Goal: Task Accomplishment & Management: Manage account settings

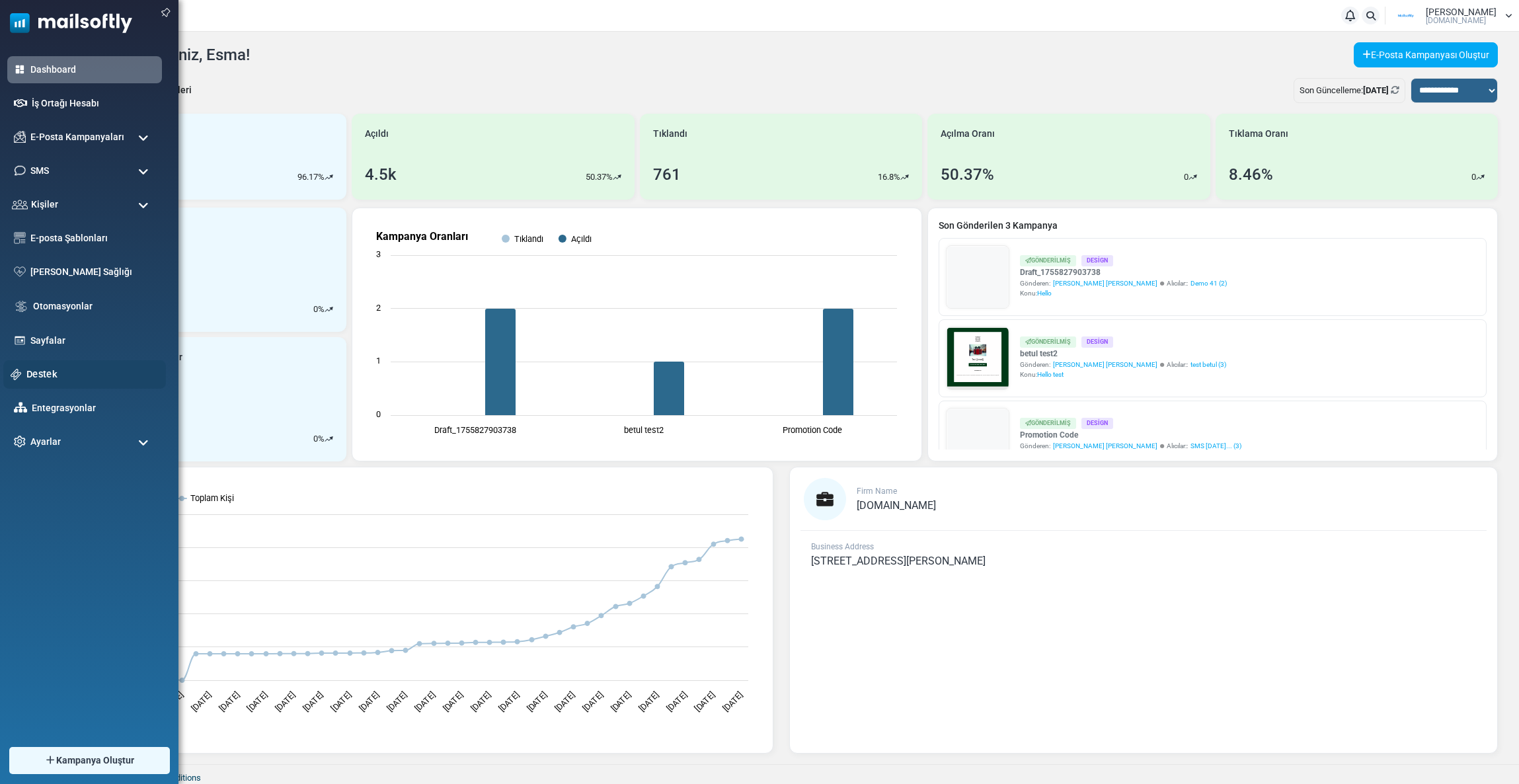
click at [45, 369] on link "Destek" at bounding box center [92, 374] width 133 height 15
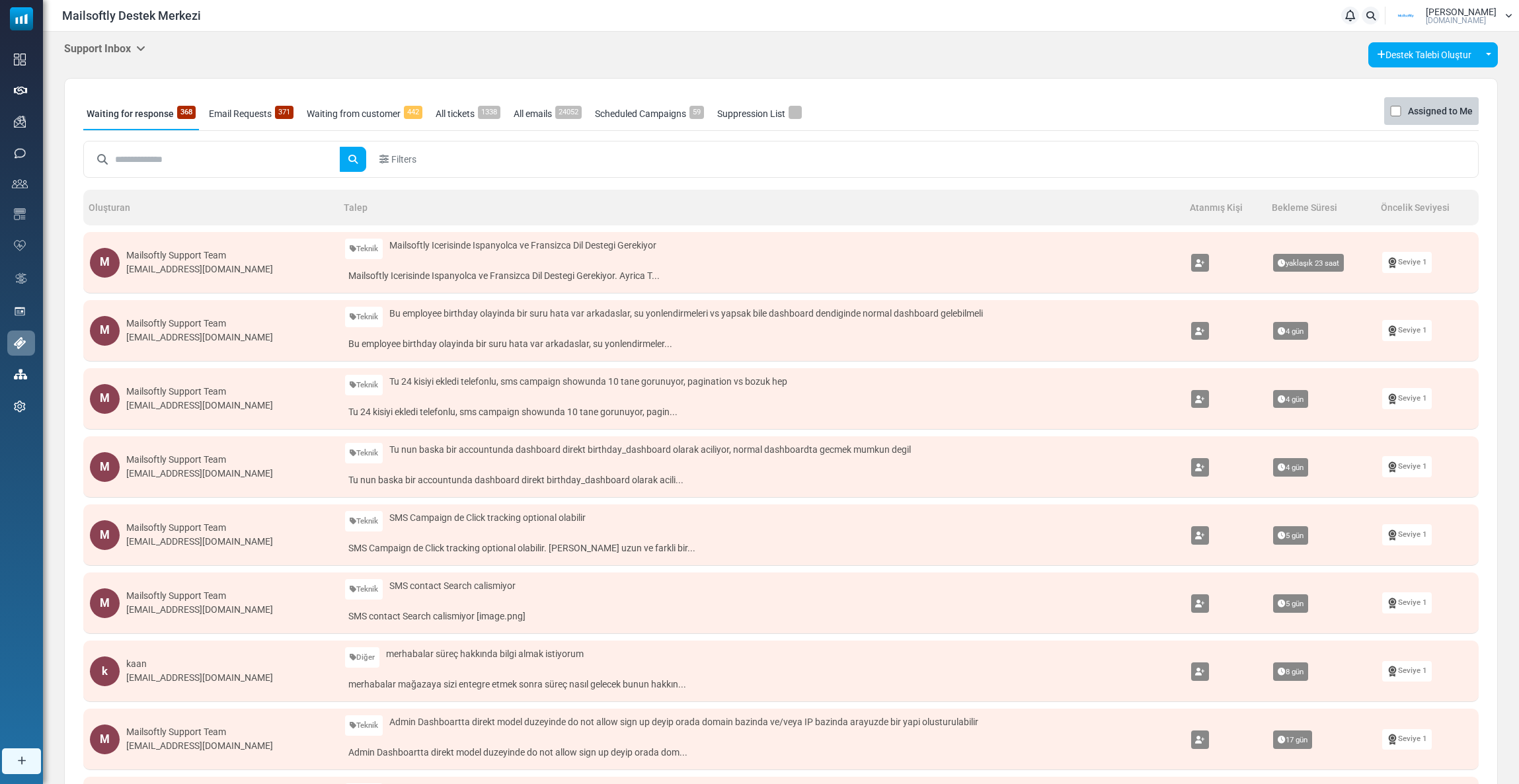
click at [100, 56] on div "Support Inbox Support Inbox User Dashboard Control Panel App Announcements Iden…" at bounding box center [105, 49] width 82 height 14
click at [100, 49] on h5 "Support Inbox" at bounding box center [105, 48] width 82 height 12
click at [184, 119] on link "Control Panel" at bounding box center [213, 124] width 112 height 24
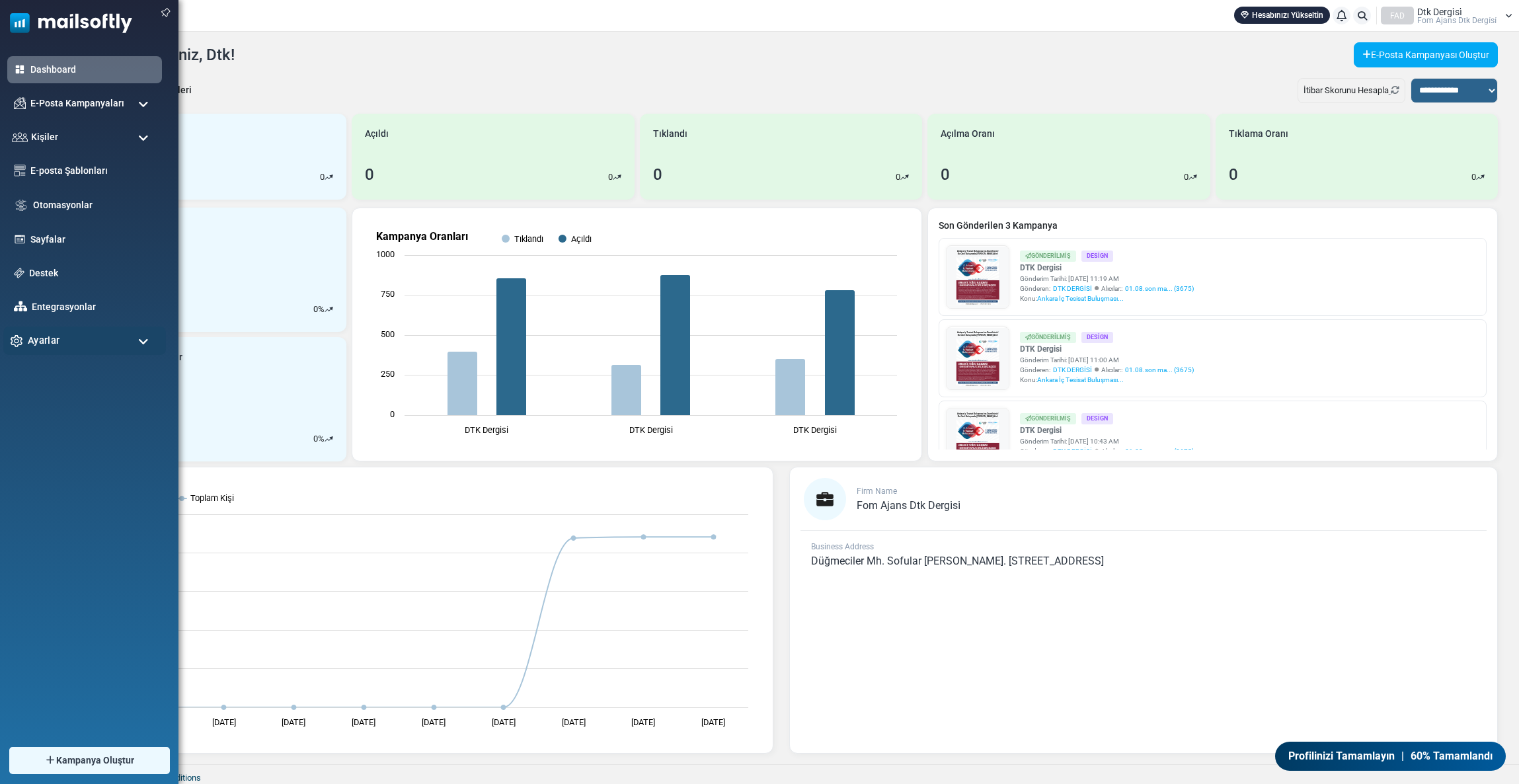
click at [54, 337] on span "Ayarlar" at bounding box center [44, 341] width 32 height 15
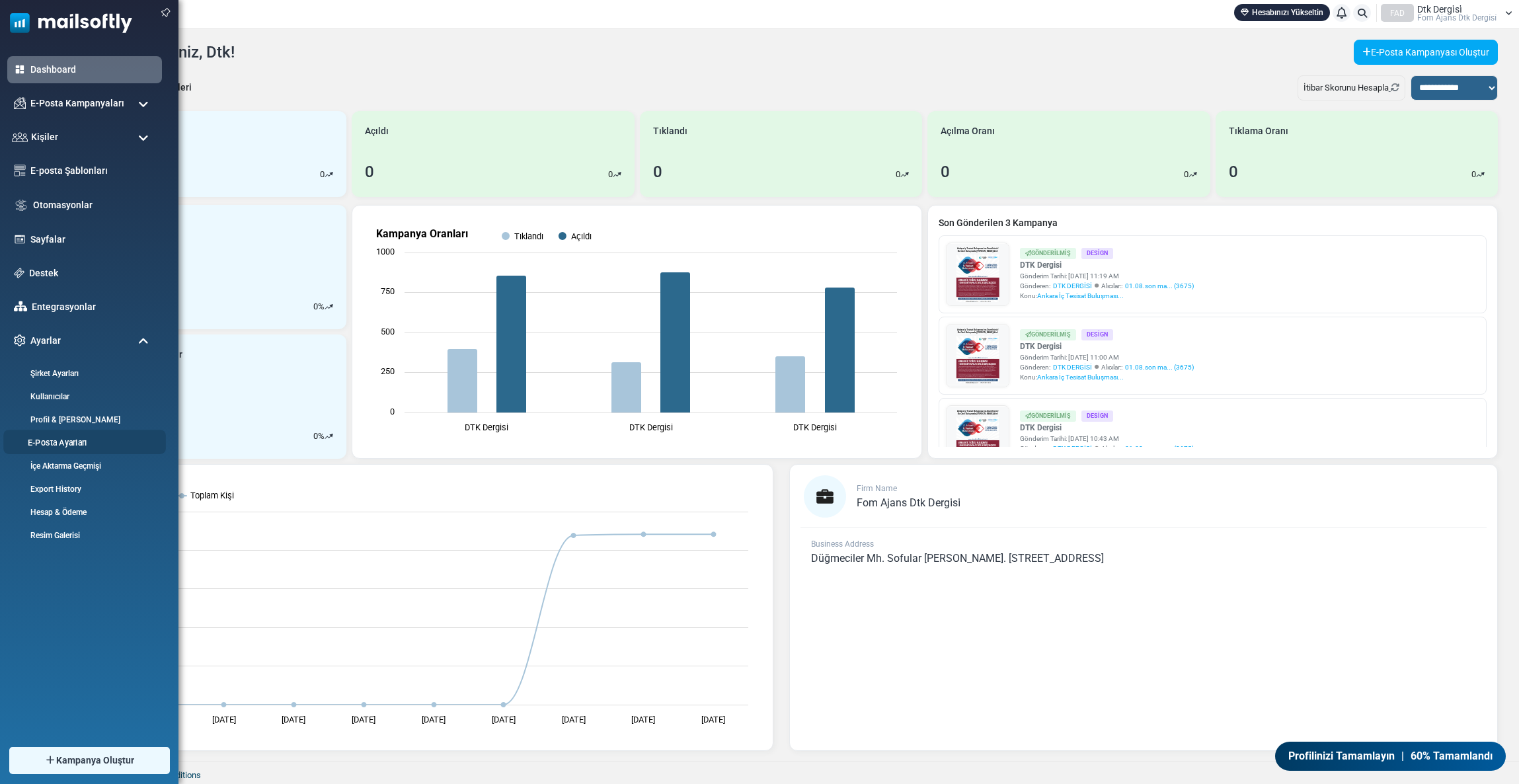
scroll to position [3, 0]
click at [66, 514] on link "Hesap & Ödeme" at bounding box center [82, 511] width 159 height 12
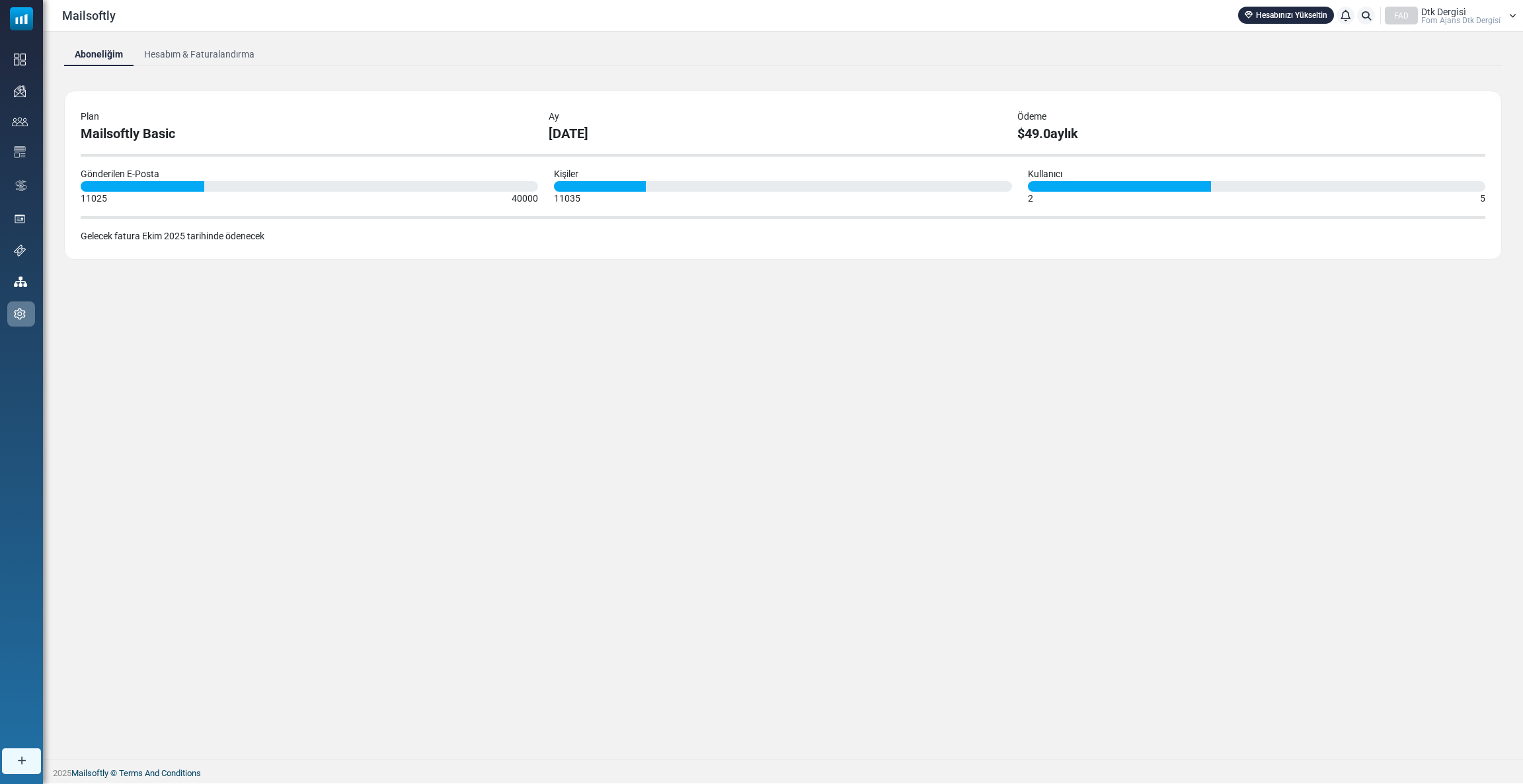
click at [194, 57] on link "Hesabım & Faturalandırma" at bounding box center [199, 54] width 132 height 24
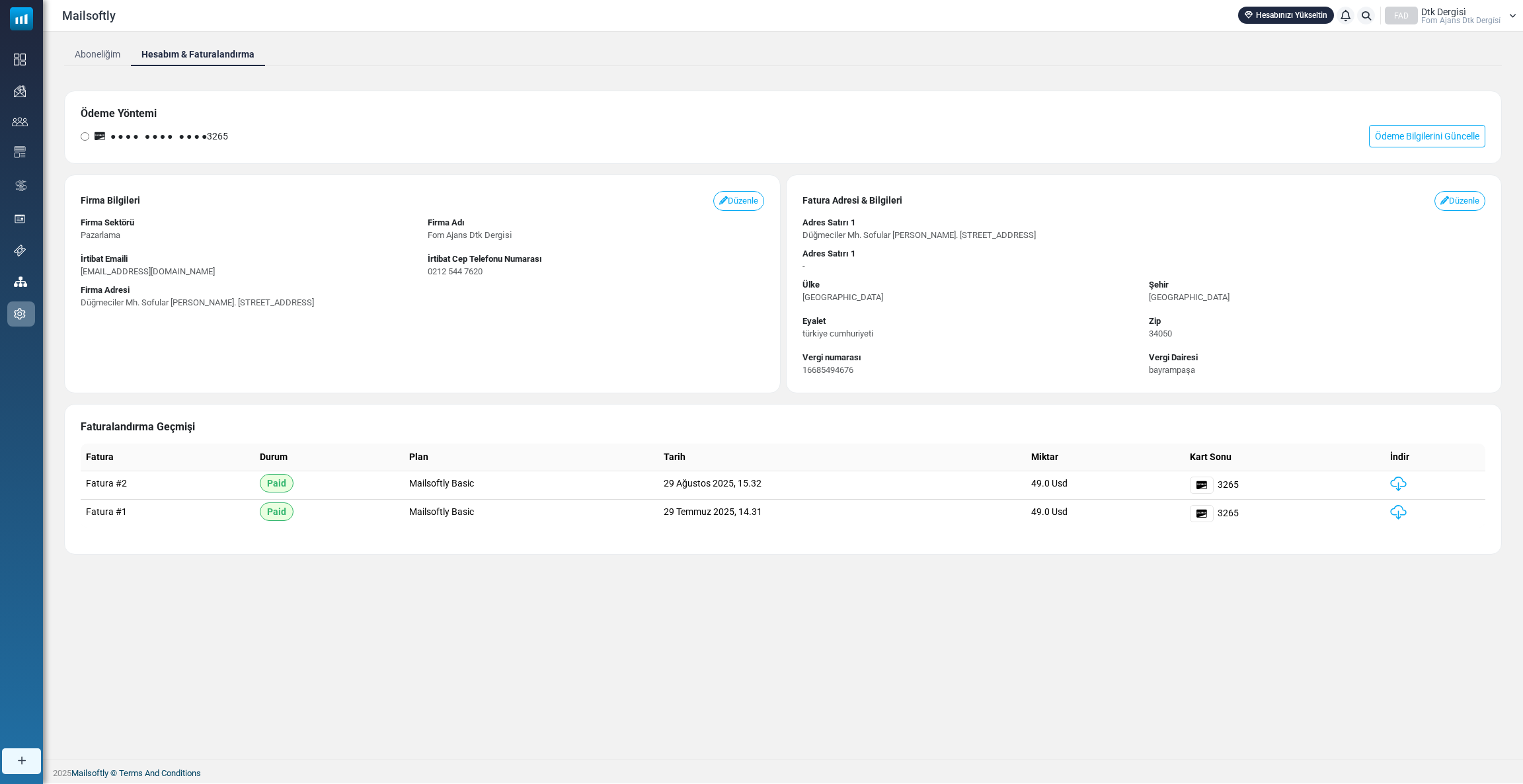
click at [1398, 479] on img at bounding box center [1399, 484] width 16 height 15
